Goal: Task Accomplishment & Management: Complete application form

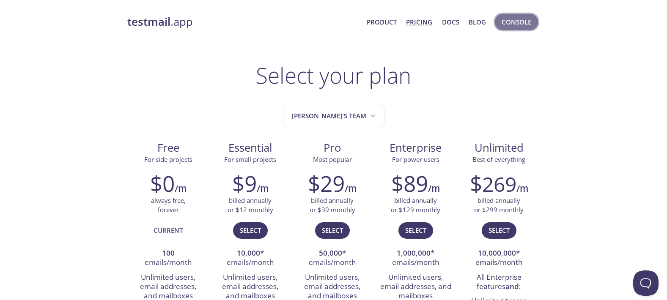
click at [528, 21] on span "Console" at bounding box center [517, 22] width 30 height 11
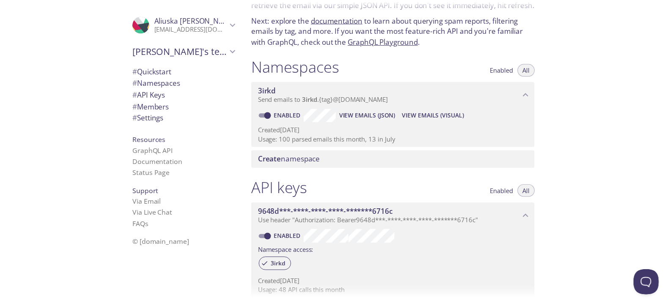
scroll to position [102, 0]
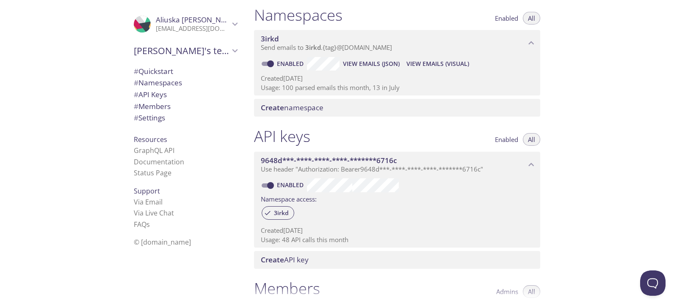
click at [232, 24] on icon "Aliuska Dominguez" at bounding box center [234, 24] width 11 height 11
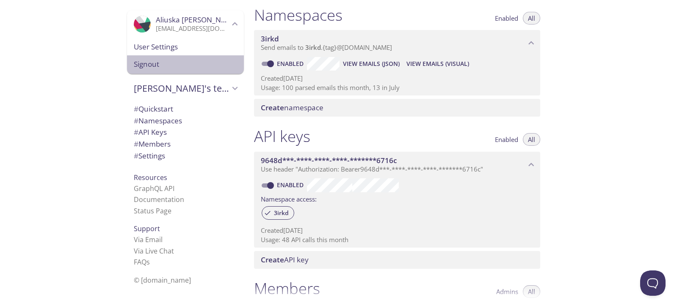
click at [165, 62] on span "Signout" at bounding box center [185, 64] width 103 height 11
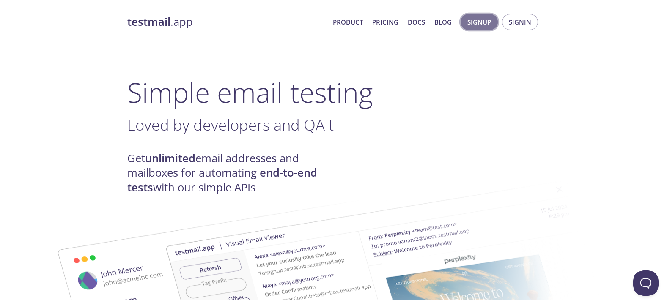
click at [482, 19] on span "Signup" at bounding box center [480, 22] width 24 height 11
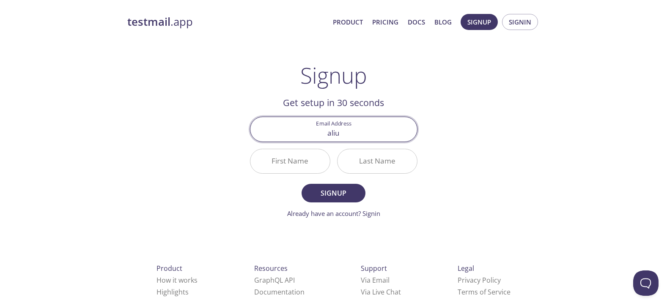
type input "[PERSON_NAME][EMAIL_ADDRESS][DOMAIN_NAME]"
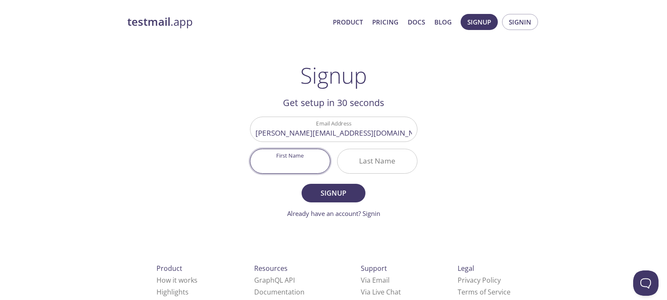
click at [303, 159] on input "First Name" at bounding box center [290, 161] width 80 height 24
type input "Aliuska"
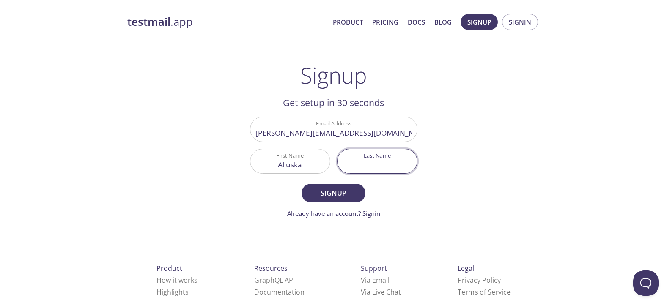
click at [395, 170] on input "Last Name" at bounding box center [378, 161] width 80 height 24
type input "[PERSON_NAME]"
click at [333, 198] on span "Signup" at bounding box center [333, 193] width 45 height 12
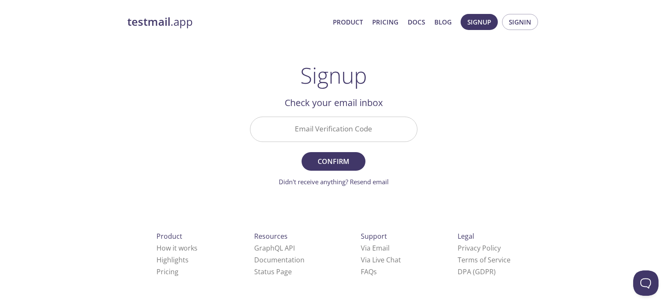
click at [325, 132] on input "Email Verification Code" at bounding box center [333, 129] width 167 height 24
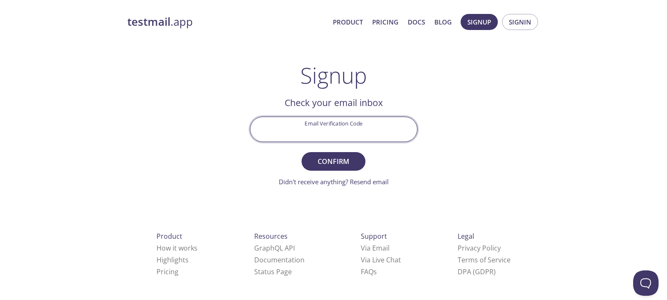
paste input "KBTW2D2"
type input "KBTW2D2"
click at [506, 132] on div "testmail .app Product Pricing Docs Blog Signup Signin Signup Get setup in 30 se…" at bounding box center [333, 186] width 433 height 356
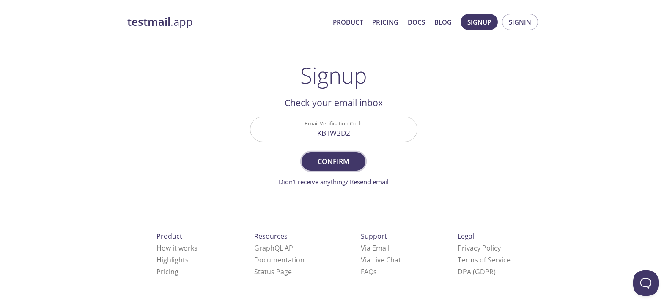
click at [351, 164] on span "Confirm" at bounding box center [333, 162] width 45 height 12
